Goal: Information Seeking & Learning: Learn about a topic

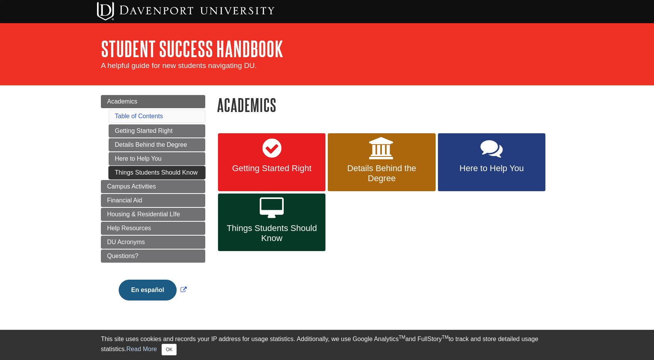
click at [176, 171] on link "Things Students Should Know" at bounding box center [157, 172] width 97 height 13
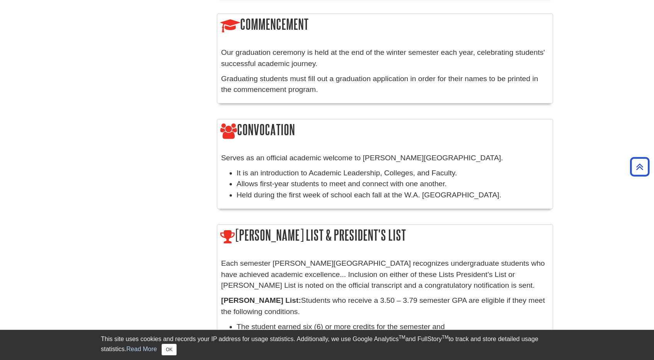
scroll to position [402, 0]
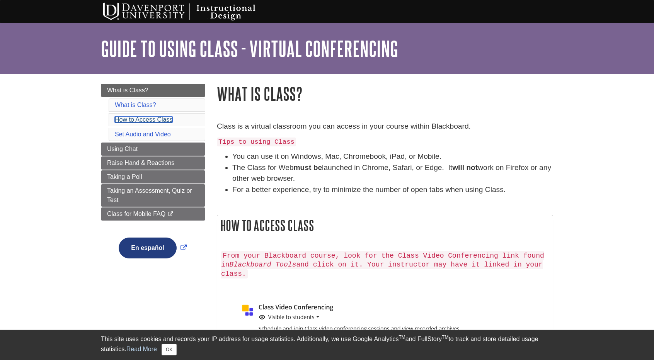
click at [132, 120] on link "How to Access Class" at bounding box center [144, 119] width 58 height 7
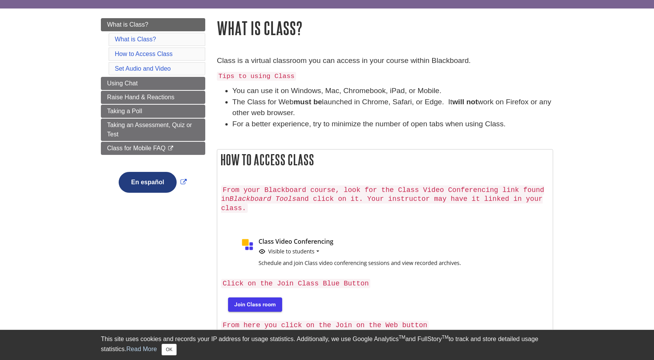
scroll to position [77, 0]
